Goal: Task Accomplishment & Management: Use online tool/utility

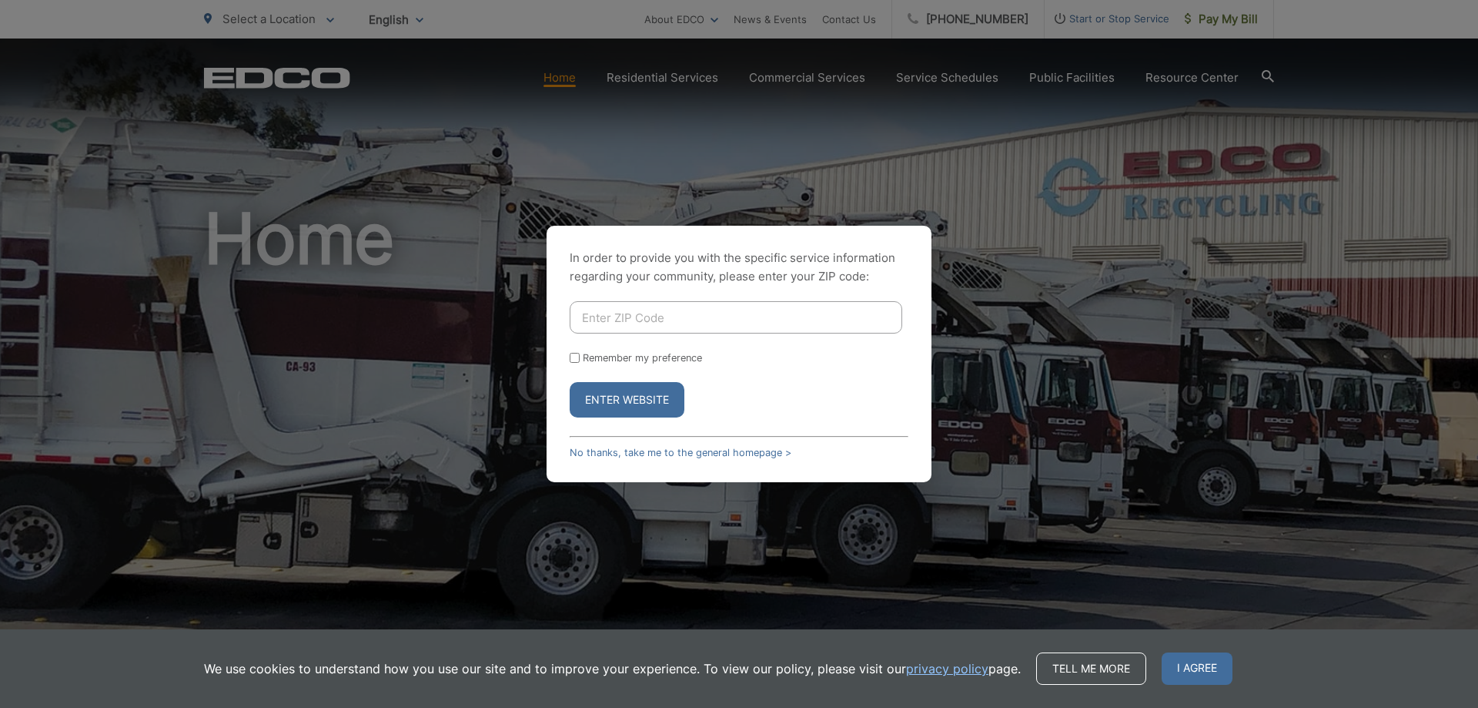
click at [621, 319] on input "Enter ZIP Code" at bounding box center [736, 317] width 333 height 32
type input "92020"
click at [570, 382] on button "Enter Website" at bounding box center [627, 399] width 115 height 35
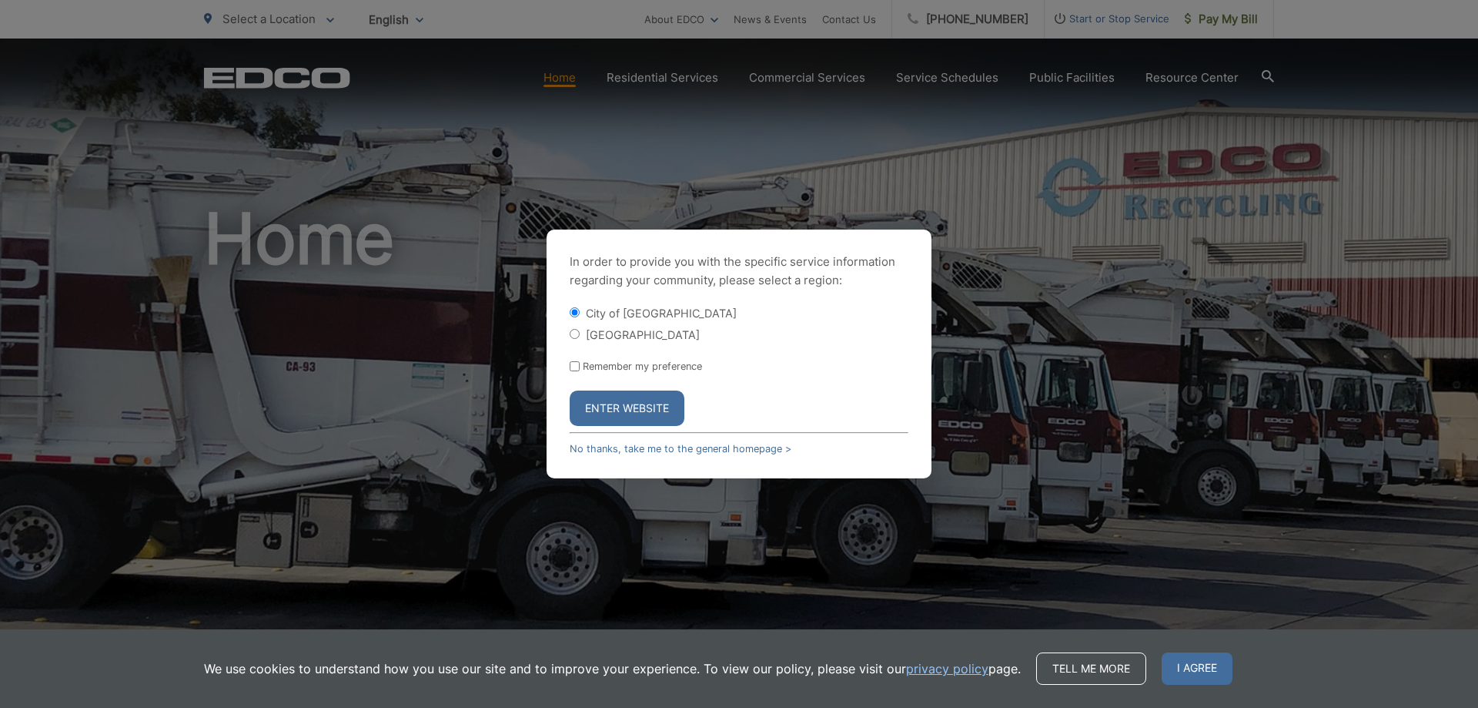
click at [627, 403] on button "Enter Website" at bounding box center [627, 407] width 115 height 35
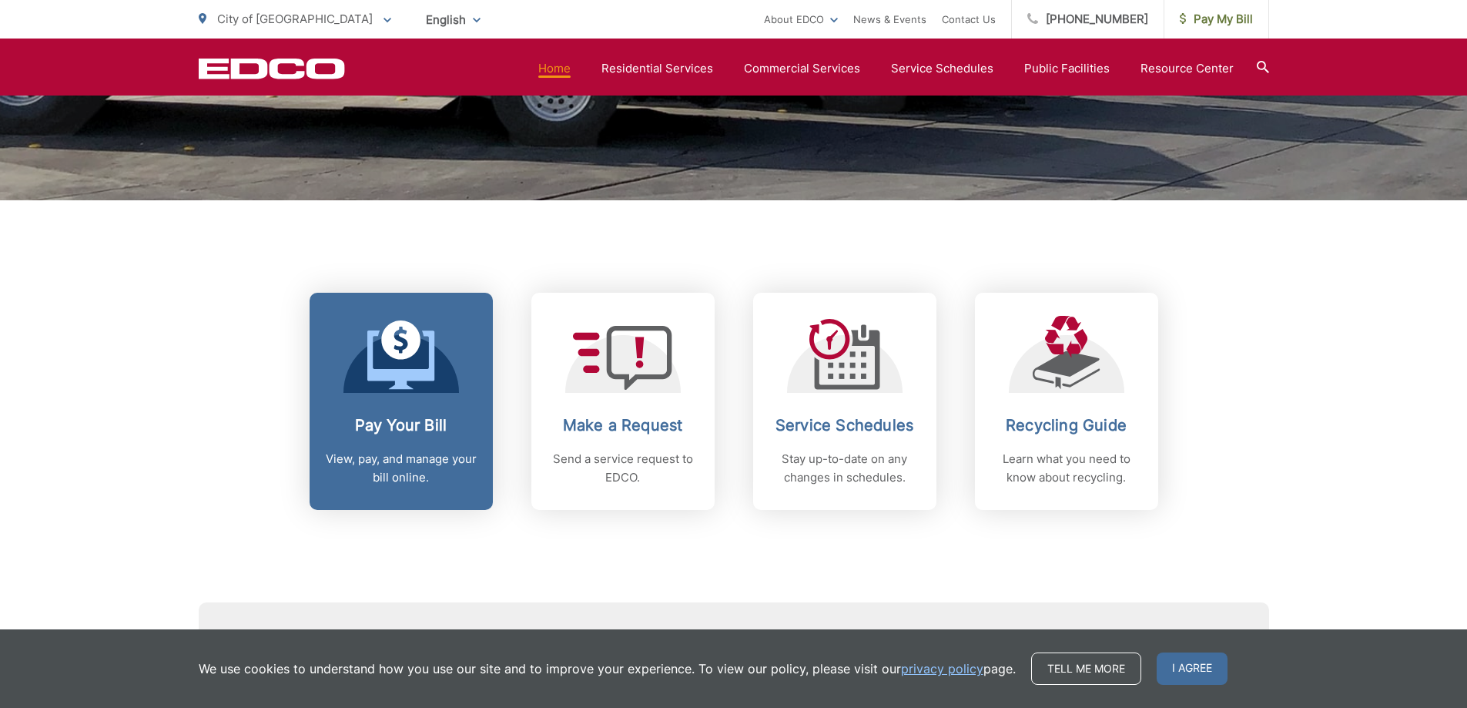
scroll to position [616, 0]
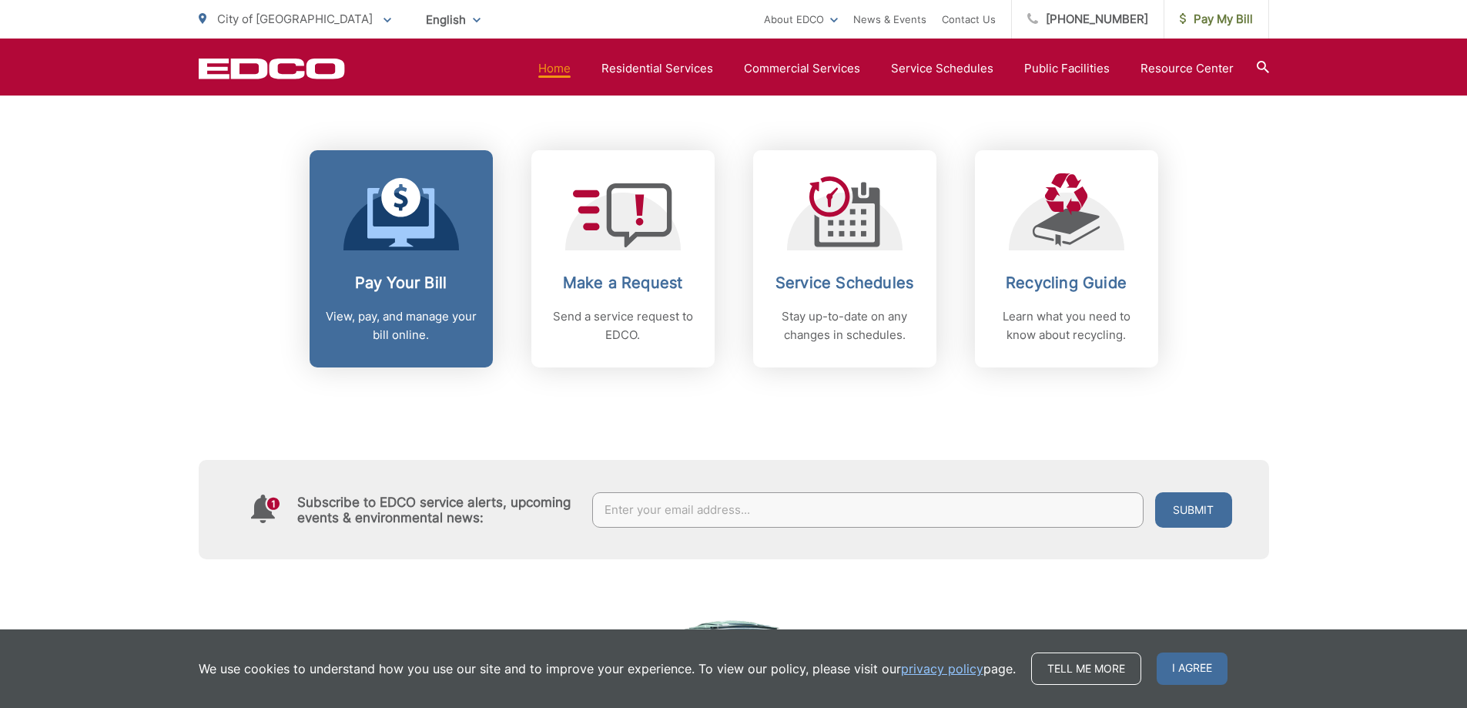
click at [414, 325] on p "View, pay, and manage your bill online." at bounding box center [401, 325] width 152 height 37
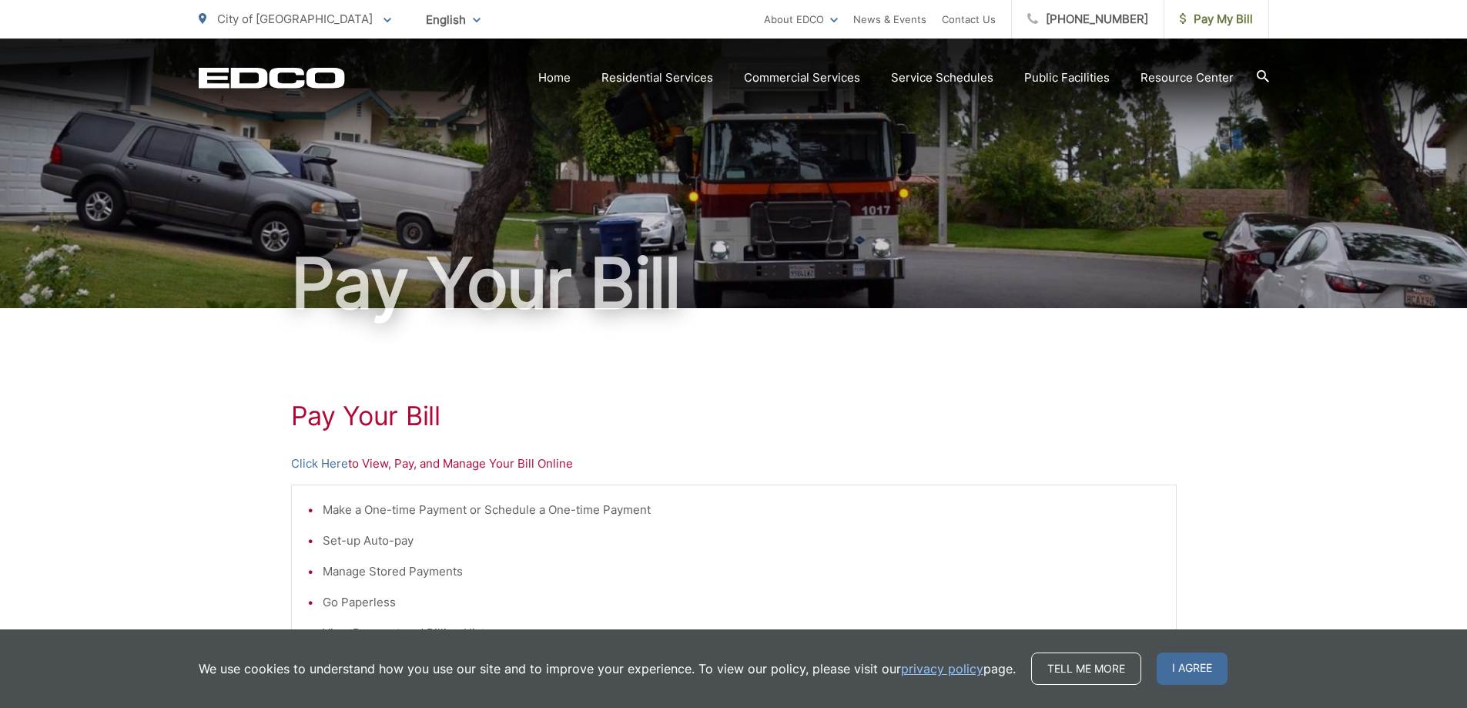
scroll to position [385, 0]
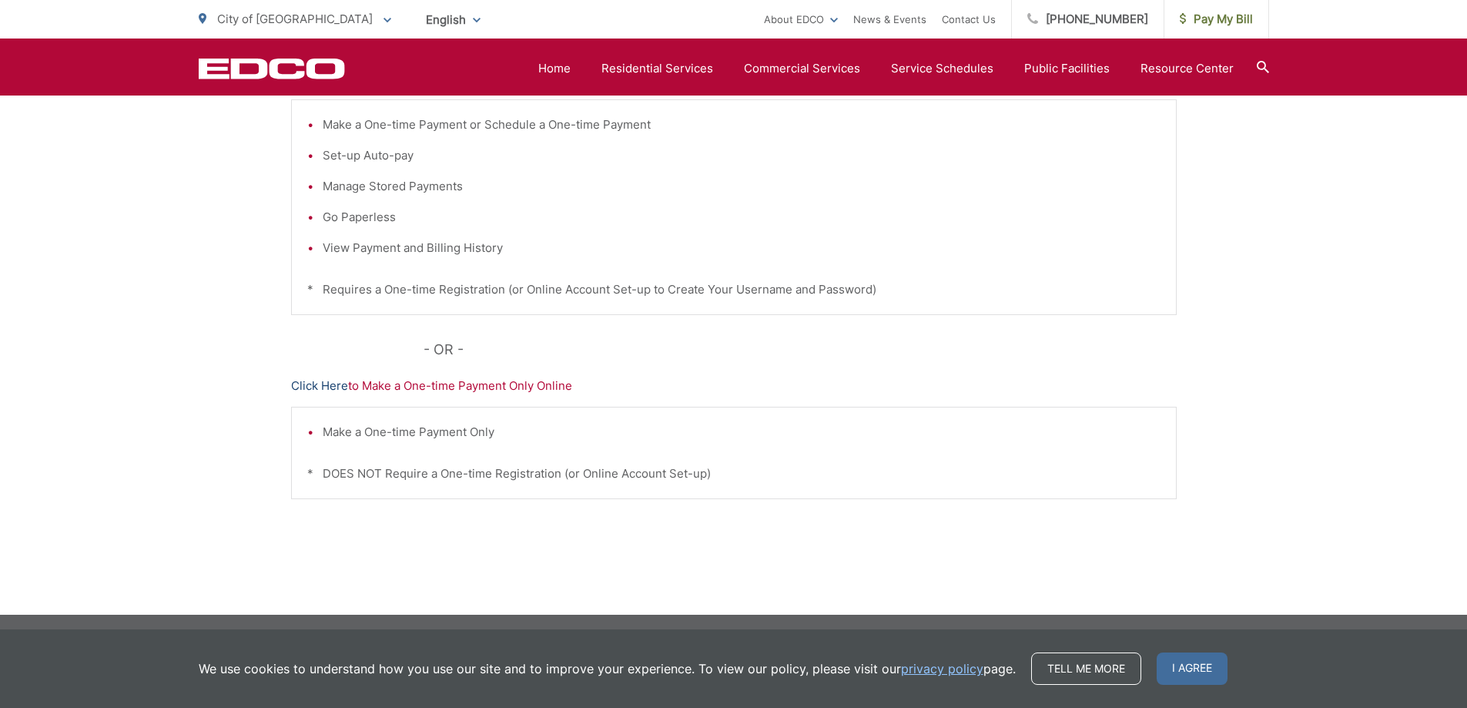
click at [316, 382] on link "Click Here" at bounding box center [319, 385] width 57 height 18
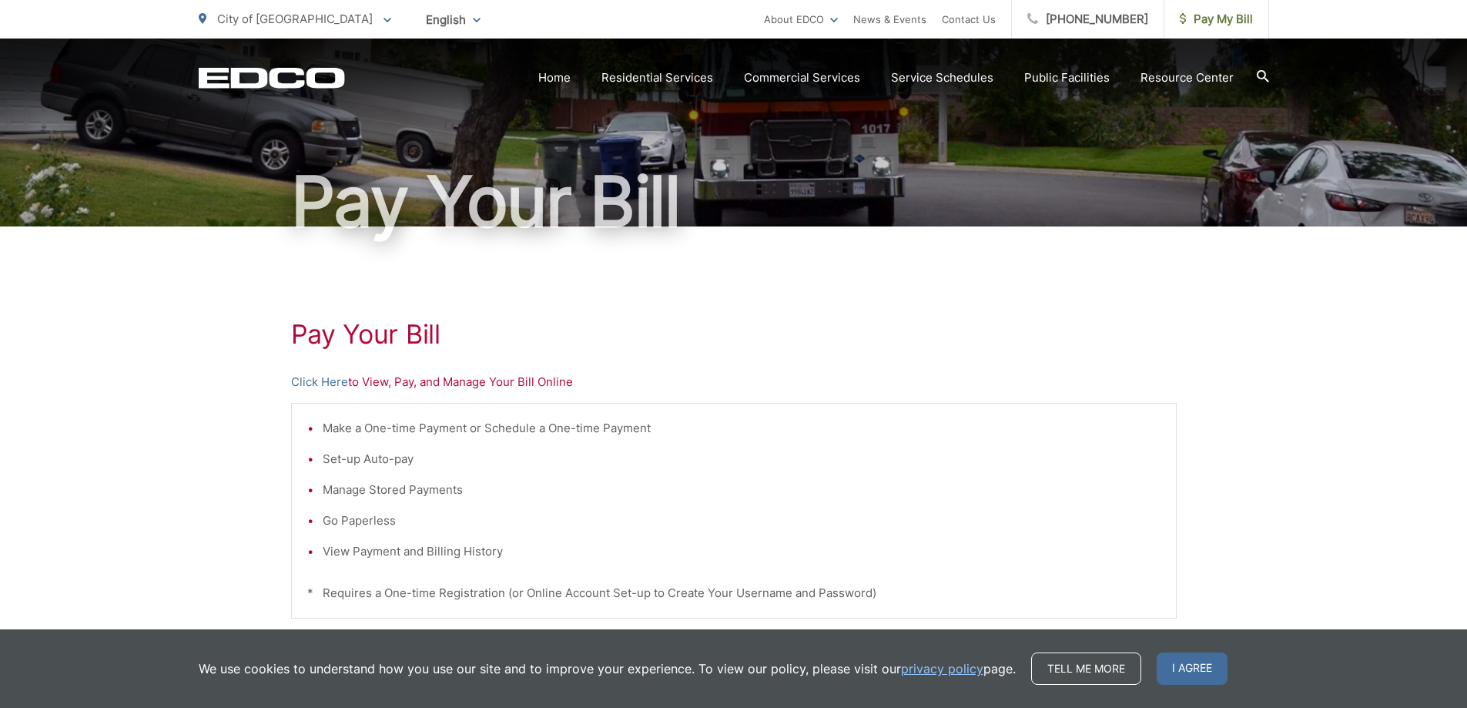
scroll to position [77, 0]
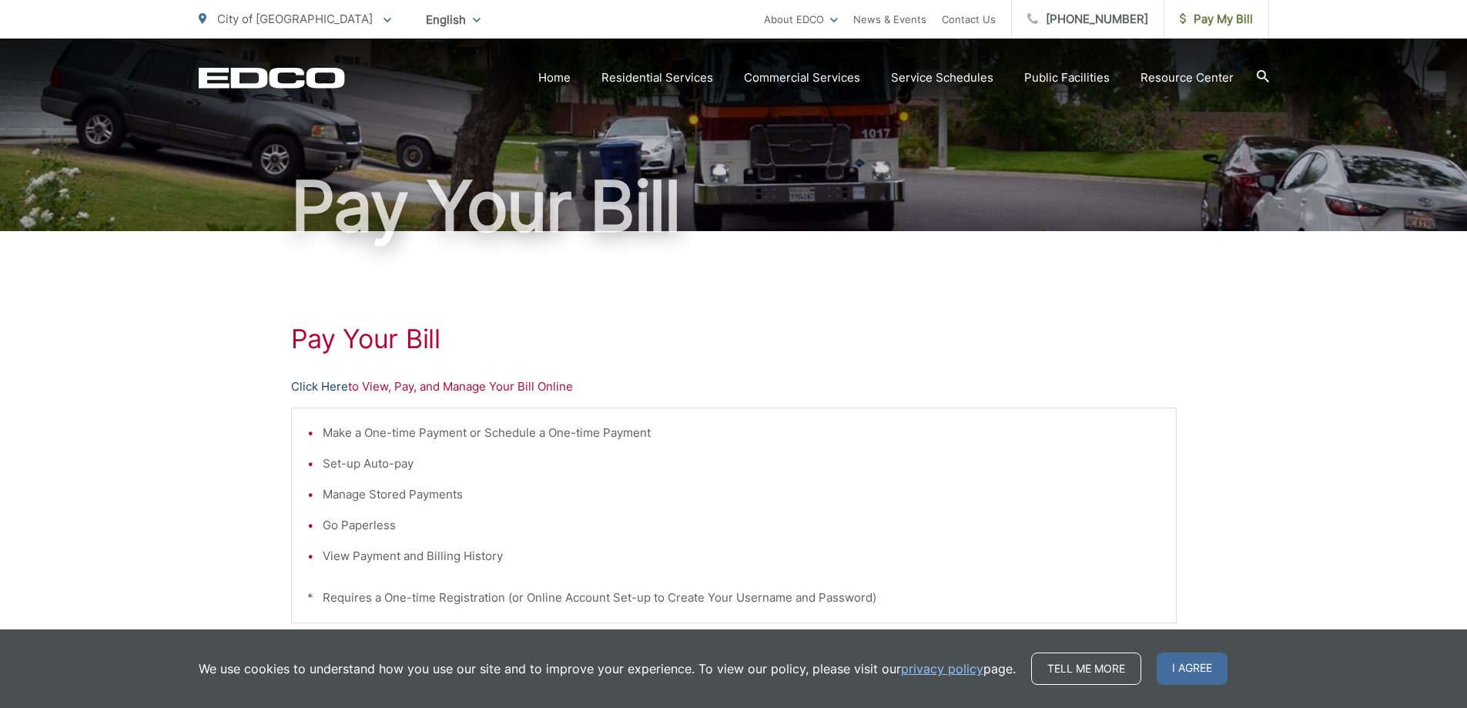
click at [336, 386] on link "Click Here" at bounding box center [319, 386] width 57 height 18
